Goal: Navigation & Orientation: Find specific page/section

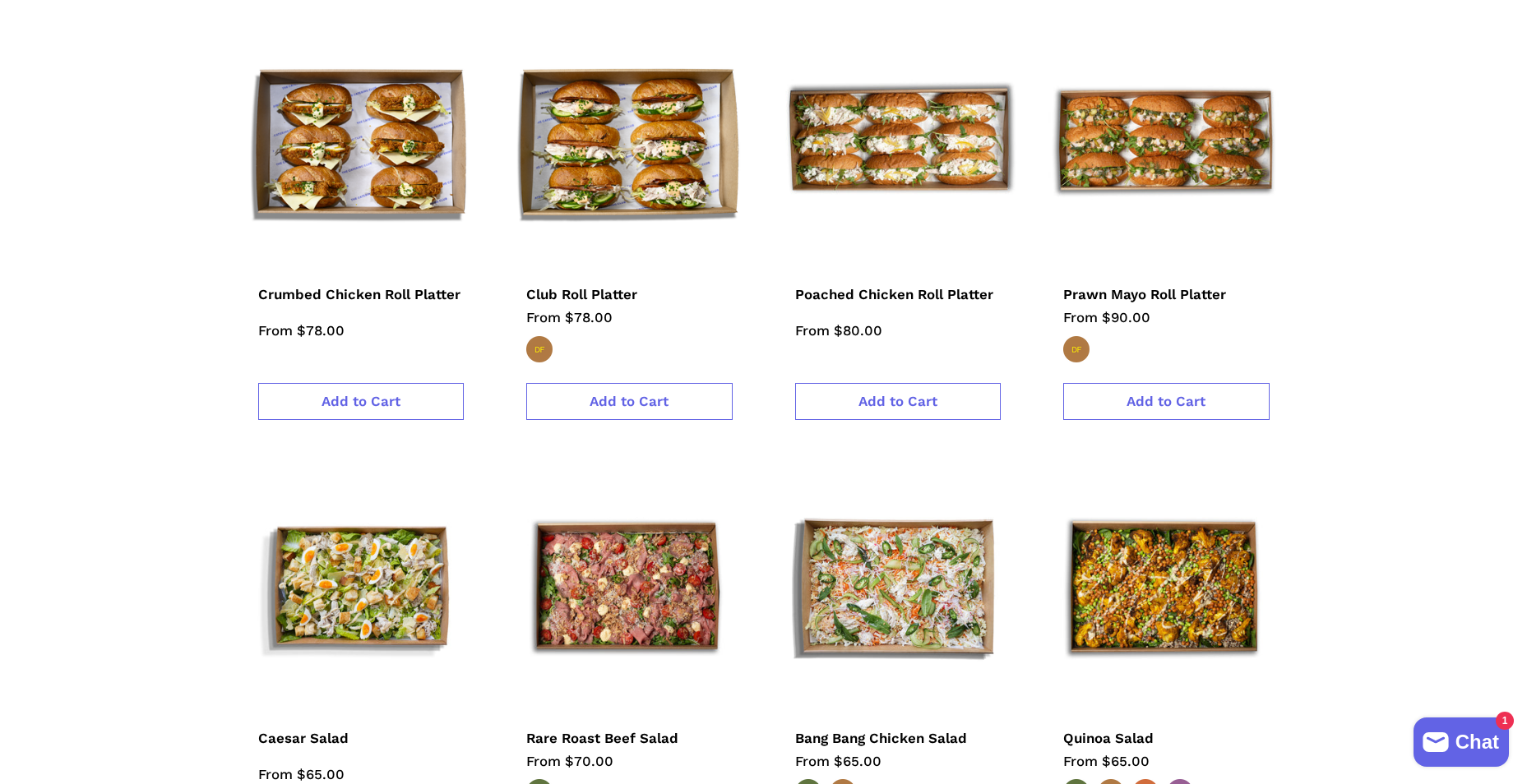
scroll to position [2465, 0]
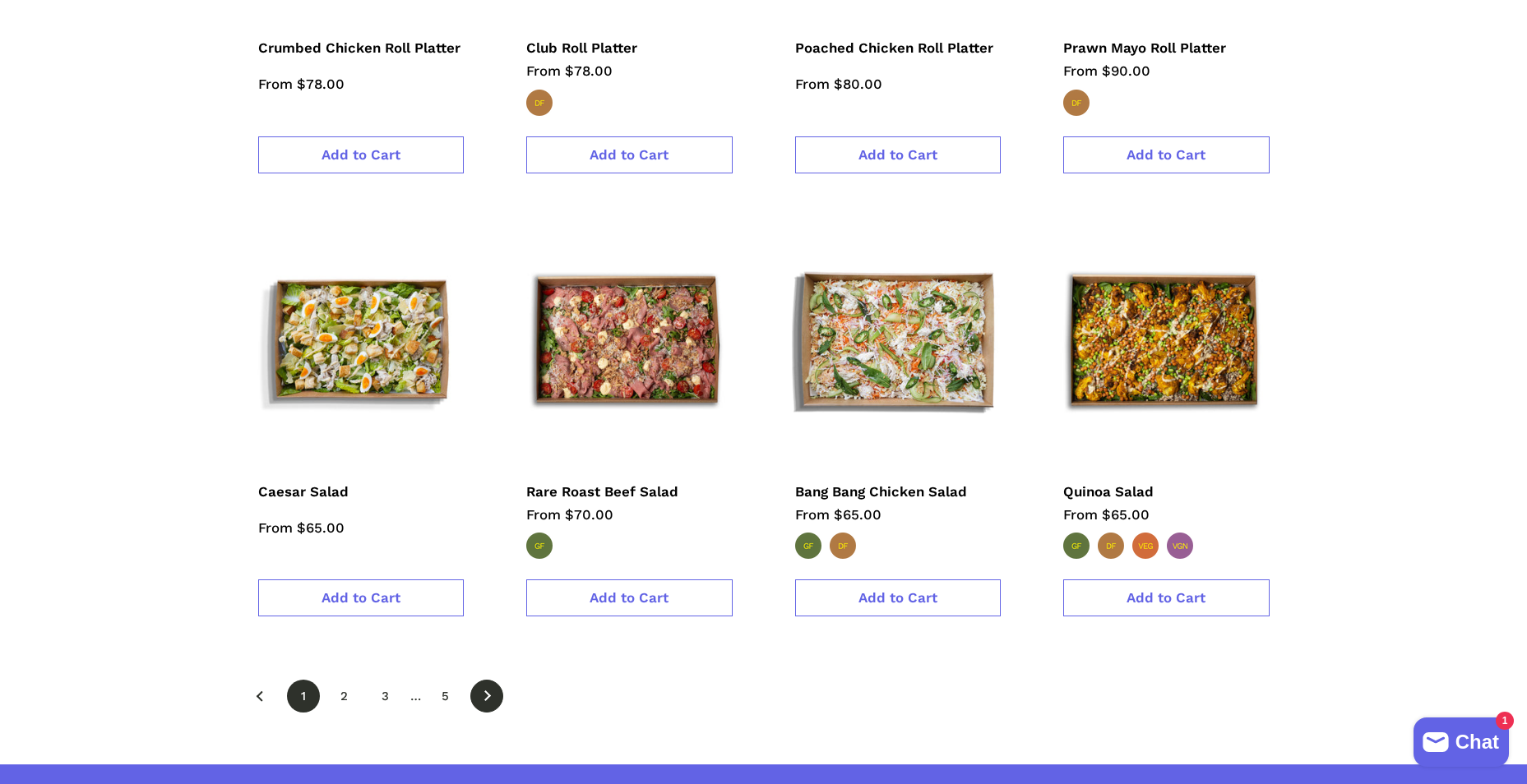
click at [484, 679] on link "Next" at bounding box center [486, 696] width 33 height 33
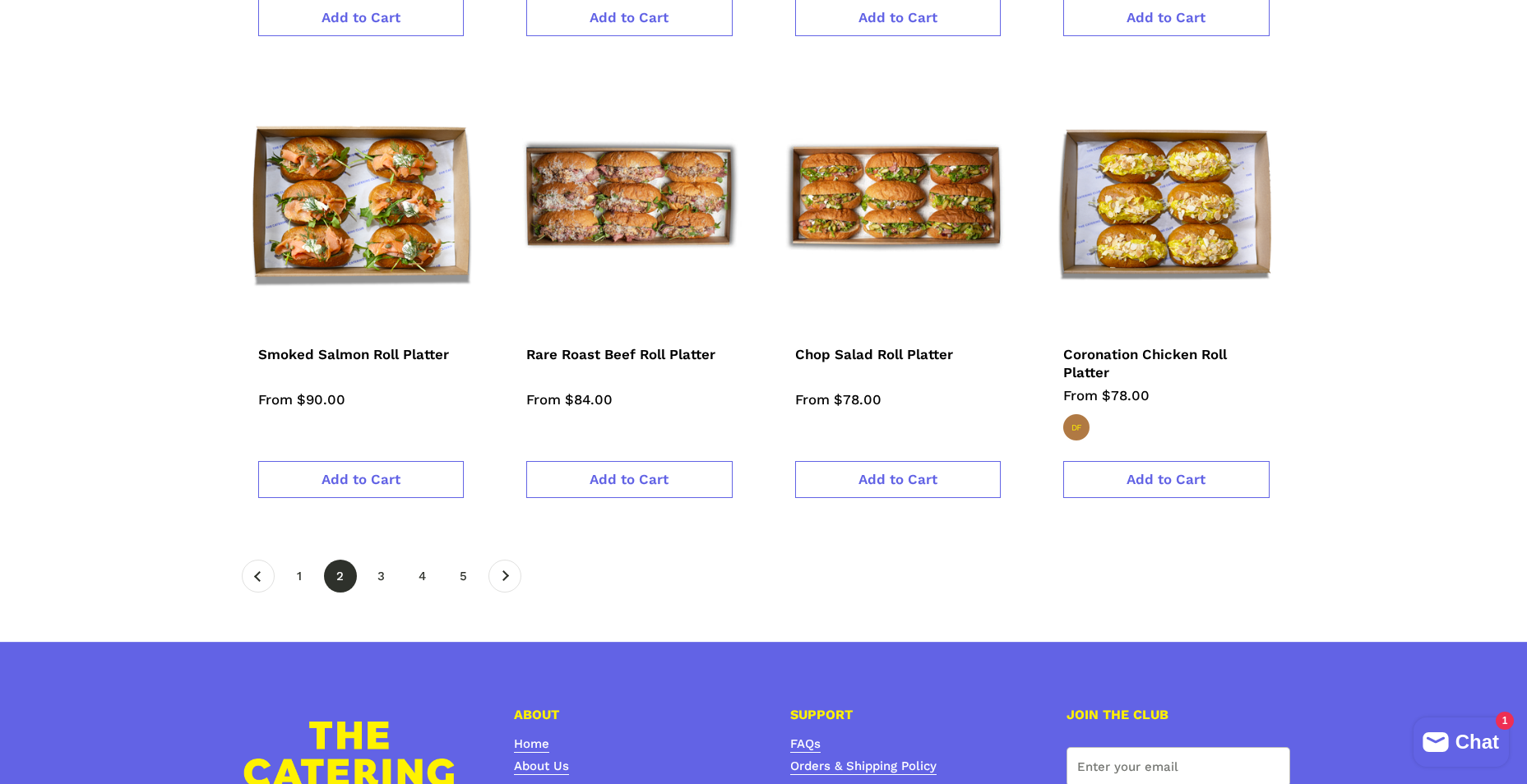
scroll to position [2712, 0]
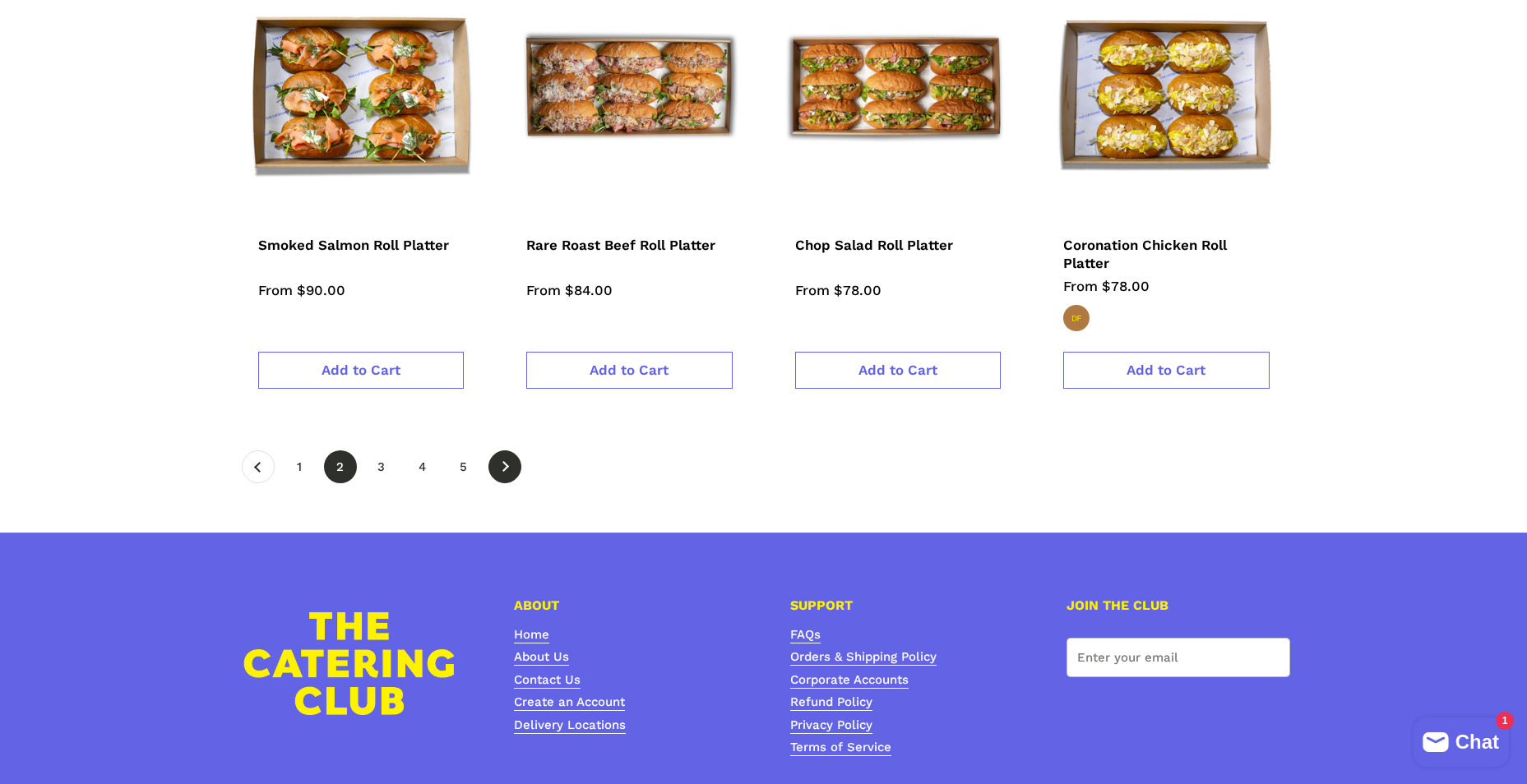
click at [510, 461] on span at bounding box center [506, 466] width 15 height 10
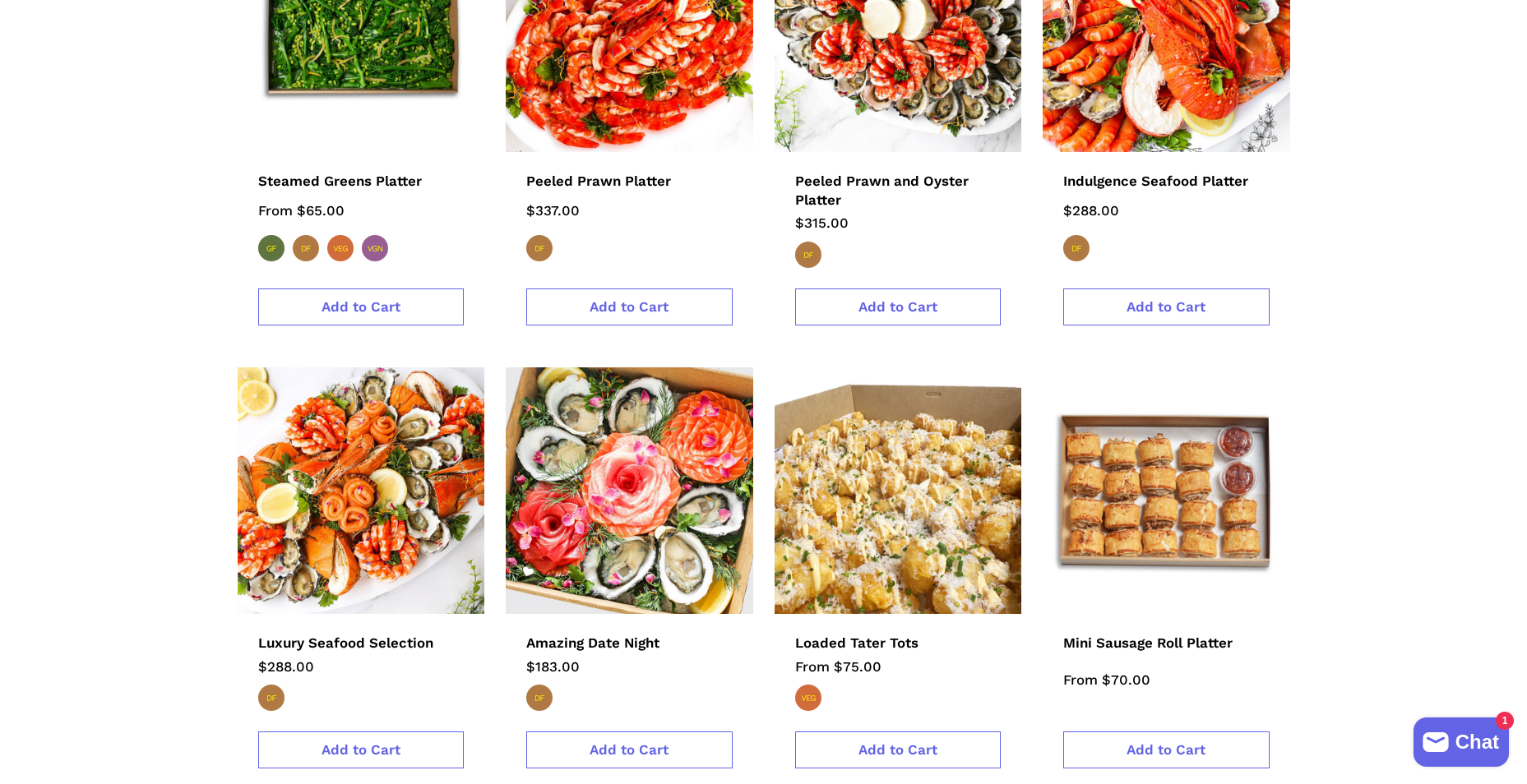
scroll to position [1480, 0]
